Goal: Information Seeking & Learning: Learn about a topic

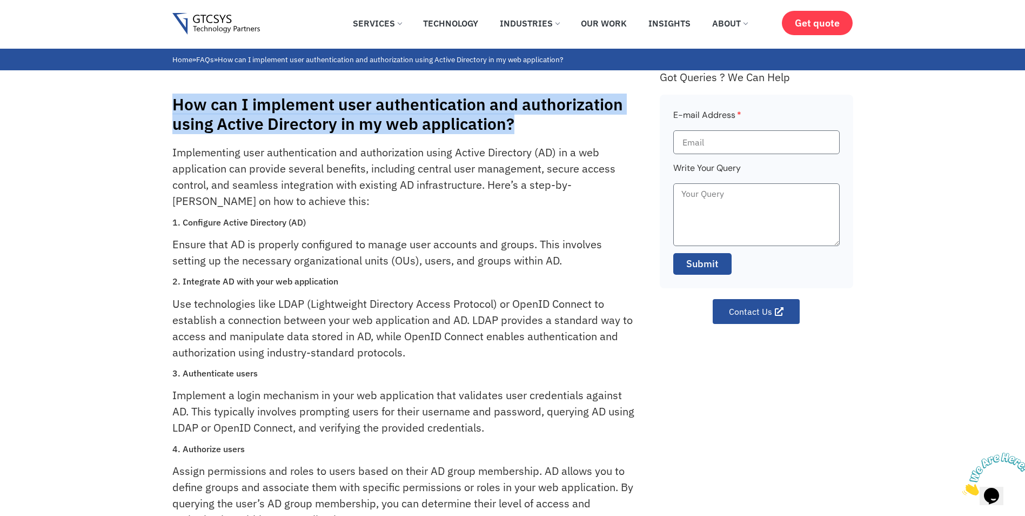
drag, startPoint x: 175, startPoint y: 103, endPoint x: 539, endPoint y: 133, distance: 365.6
click at [539, 133] on h1 "How can I implement user authentication and authorization using Active Director…" at bounding box center [410, 114] width 477 height 39
copy h1 "How can I implement user authentication and authorization using Active Director…"
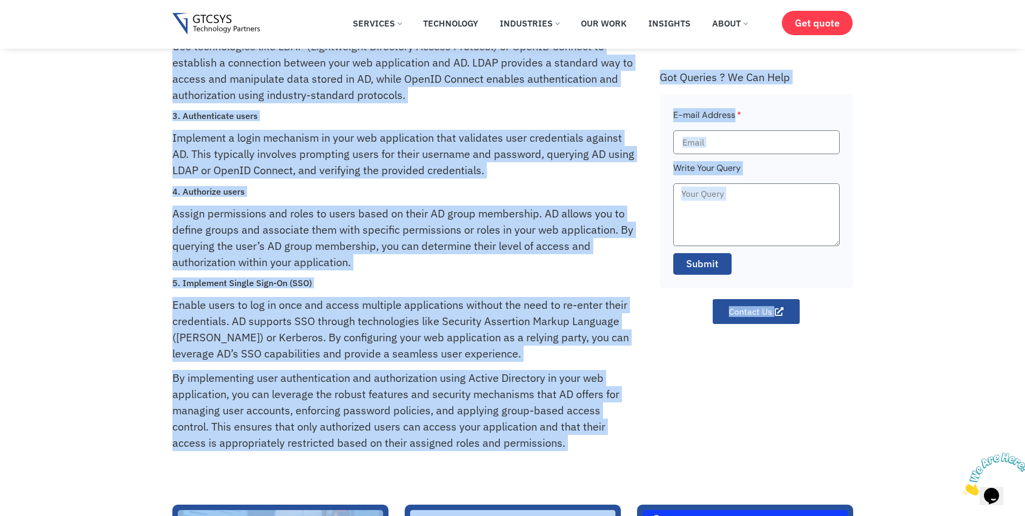
scroll to position [216, 0]
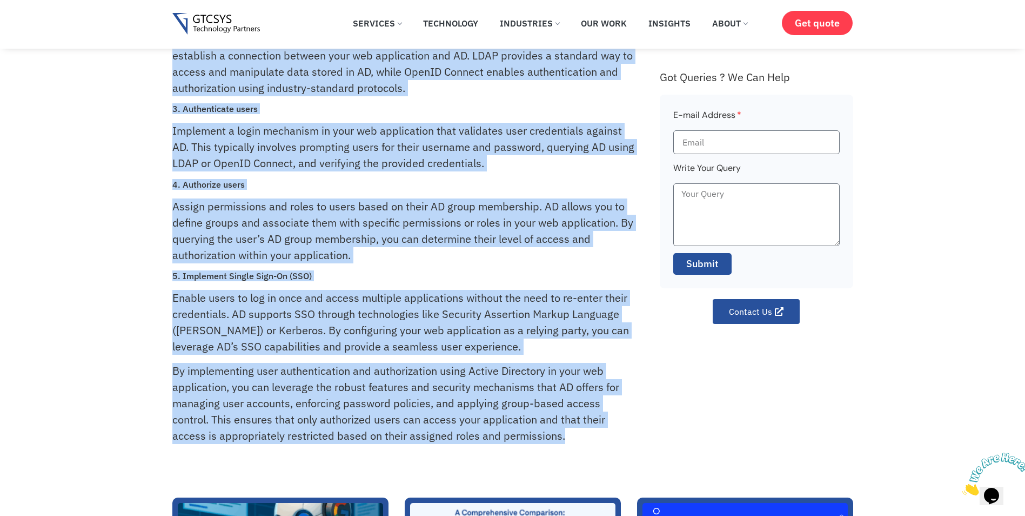
drag, startPoint x: 172, startPoint y: 152, endPoint x: 609, endPoint y: 447, distance: 526.8
click at [609, 447] on div "Implementing user authentication and authorization using Active Directory (AD) …" at bounding box center [410, 172] width 477 height 585
copy div "Loremipsumdo sita consecteturadi eli seddoeiusmodt incid Utlabo Etdolorem (AL) …"
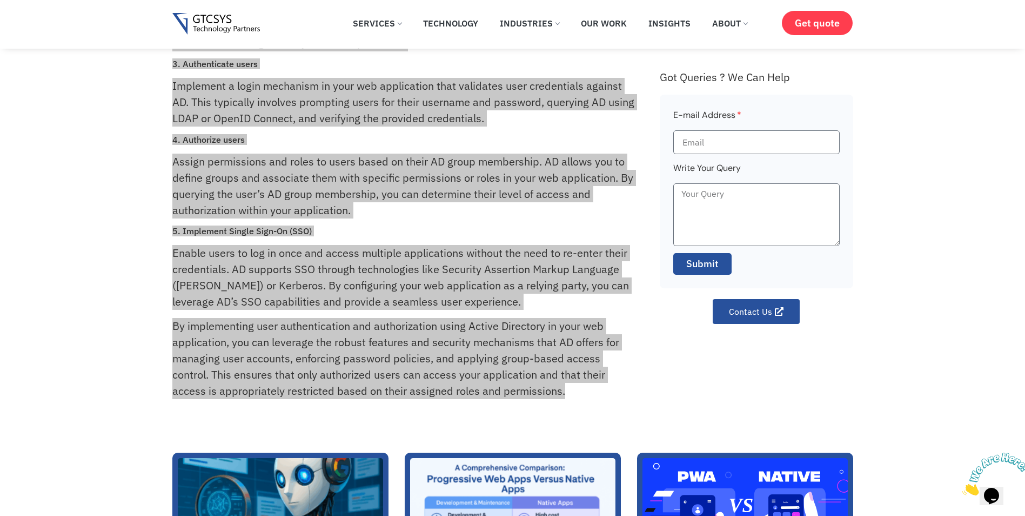
scroll to position [270, 0]
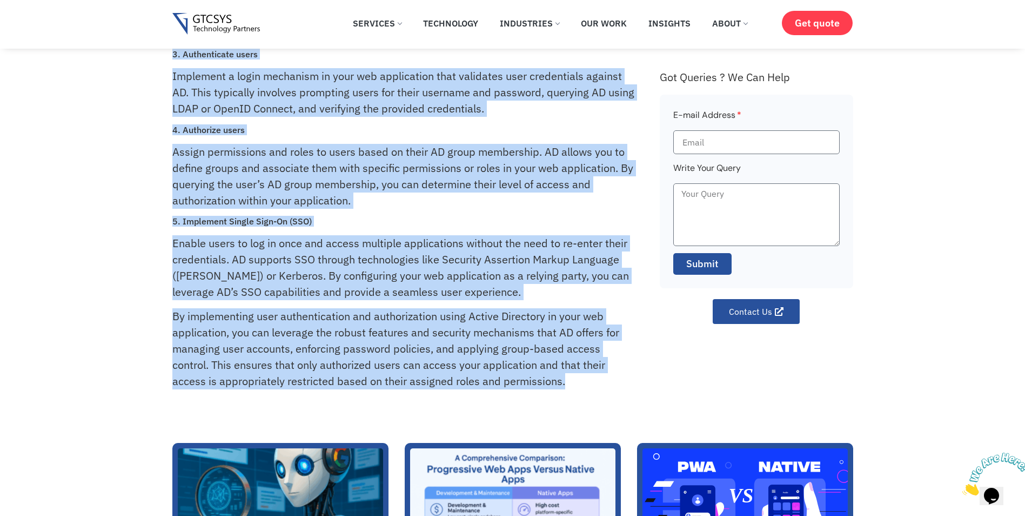
click at [417, 255] on p "Enable users to log in once and access multiple applications without the need t…" at bounding box center [403, 267] width 463 height 65
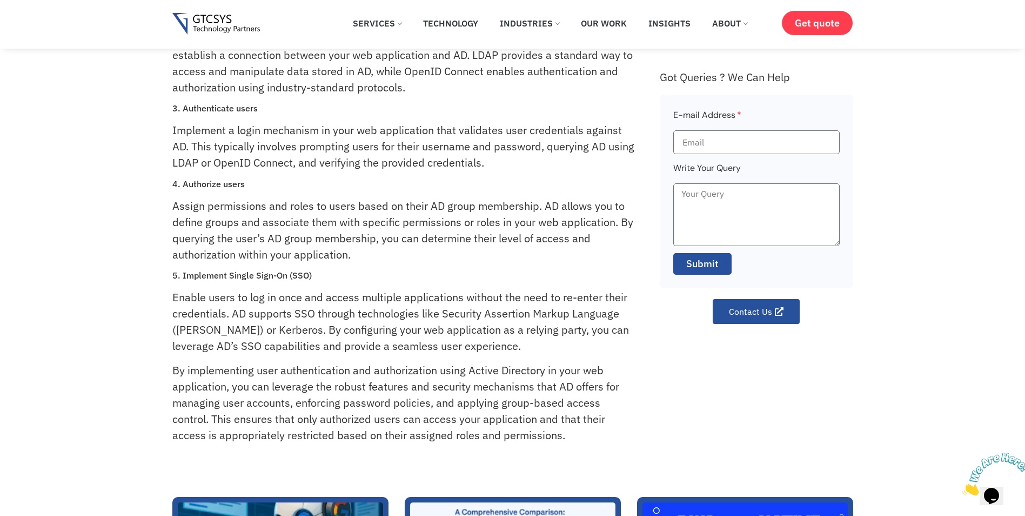
scroll to position [0, 0]
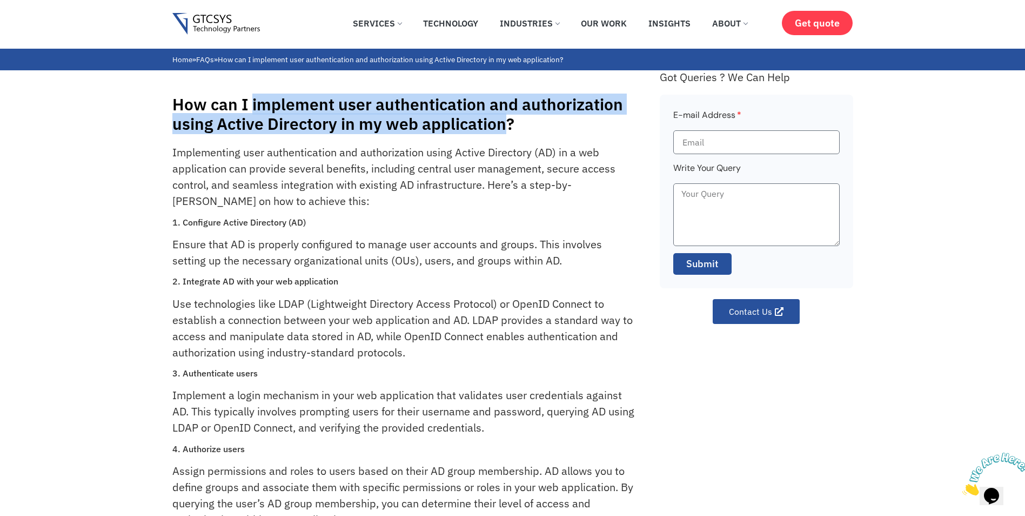
drag, startPoint x: 251, startPoint y: 104, endPoint x: 502, endPoint y: 123, distance: 251.0
click at [502, 123] on h1 "How can I implement user authentication and authorization using Active Director…" at bounding box center [410, 114] width 477 height 39
copy h1 "implement user authentication and authorization using Active Directory in my we…"
